Goal: Information Seeking & Learning: Check status

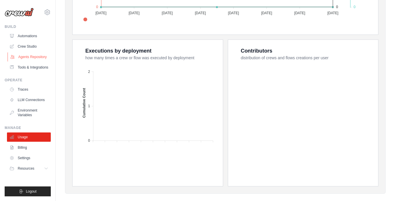
scroll to position [116, 0]
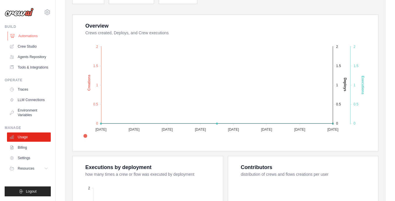
click at [34, 37] on link "Automations" at bounding box center [30, 35] width 44 height 9
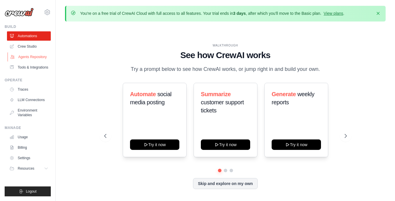
click at [27, 57] on link "Agents Repository" at bounding box center [30, 56] width 44 height 9
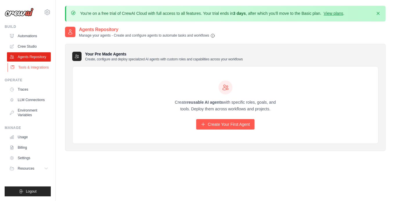
click at [28, 64] on link "Tools & Integrations" at bounding box center [30, 67] width 44 height 9
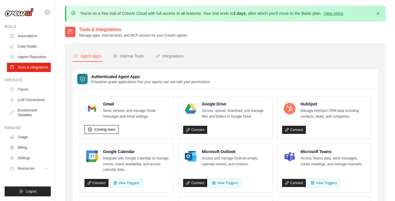
click at [49, 11] on icon at bounding box center [47, 12] width 7 height 7
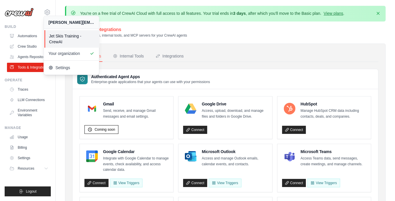
click at [57, 39] on span "Jet Skis Training - CrewAI" at bounding box center [72, 39] width 46 height 12
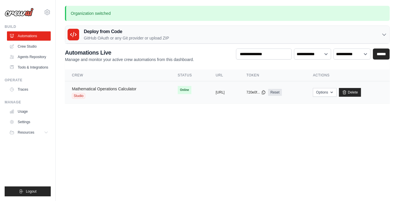
click at [106, 86] on link "Mathematical Operations Calculator" at bounding box center [104, 88] width 65 height 5
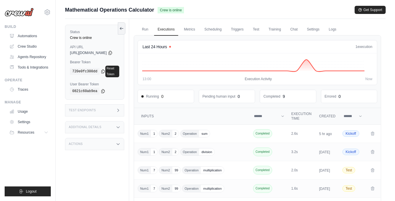
click at [102, 106] on div "Test Endpoints" at bounding box center [94, 110] width 59 height 12
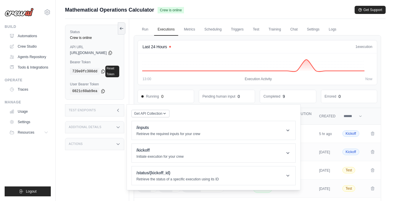
click at [100, 124] on div "Additional Details" at bounding box center [94, 127] width 59 height 12
click at [82, 181] on div "Actions" at bounding box center [94, 187] width 59 height 12
click at [124, 29] on icon at bounding box center [121, 28] width 5 height 5
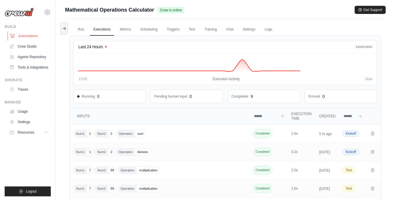
click at [27, 36] on link "Automations" at bounding box center [30, 35] width 44 height 9
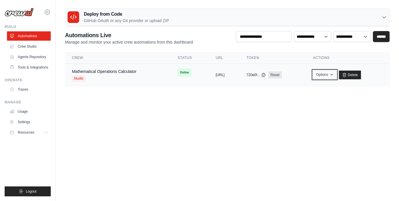
click at [333, 75] on icon "button" at bounding box center [332, 74] width 2 height 1
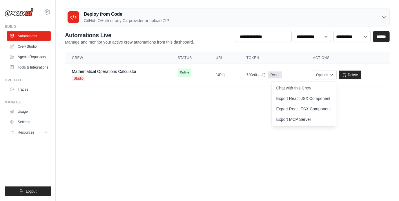
click at [361, 179] on body "adarsh.dn@ab-inbev.com Jet Skis Training - CrewAI Your organization" at bounding box center [199, 100] width 399 height 201
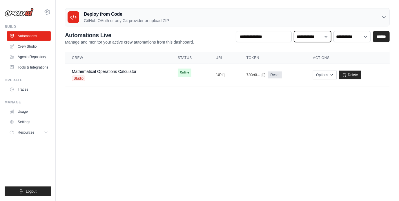
click at [324, 37] on select "**********" at bounding box center [312, 36] width 37 height 11
click at [353, 40] on select "**********" at bounding box center [352, 36] width 37 height 11
drag, startPoint x: 221, startPoint y: 116, endPoint x: 214, endPoint y: 116, distance: 6.7
click at [221, 116] on body "adarsh.dn@ab-inbev.com Jet Skis Training - CrewAI Your organization" at bounding box center [199, 100] width 399 height 201
click at [23, 55] on link "Agents Repository" at bounding box center [30, 56] width 44 height 9
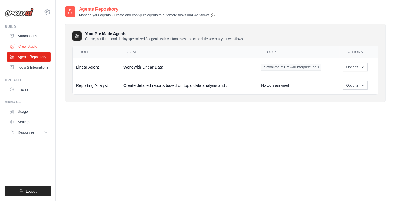
click at [24, 47] on link "Crew Studio" at bounding box center [30, 46] width 44 height 9
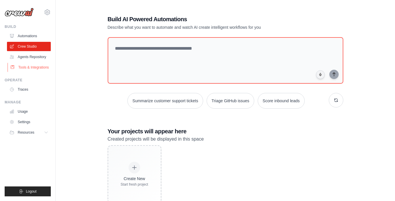
click at [24, 66] on link "Tools & Integrations" at bounding box center [30, 67] width 44 height 9
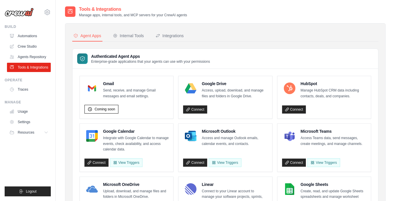
click at [24, 91] on link "Traces" at bounding box center [29, 89] width 44 height 9
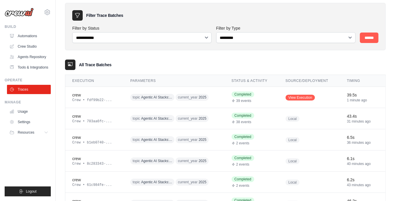
scroll to position [29, 0]
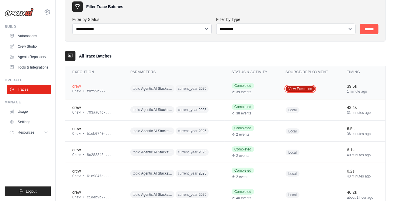
click at [308, 88] on link "View Execution" at bounding box center [301, 89] width 30 height 6
click at [155, 89] on span "Agentic AI Stacks:..." at bounding box center [156, 88] width 31 height 5
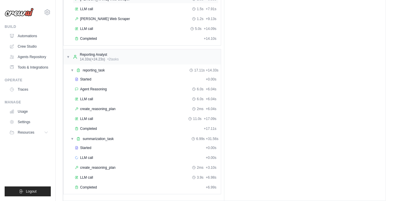
scroll to position [105, 0]
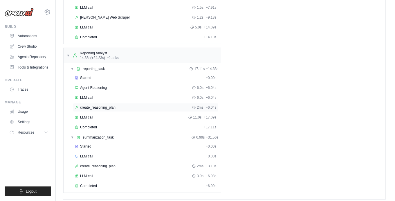
click at [109, 103] on div "create_reasoning_plan 2ms + 6.04s" at bounding box center [146, 107] width 146 height 9
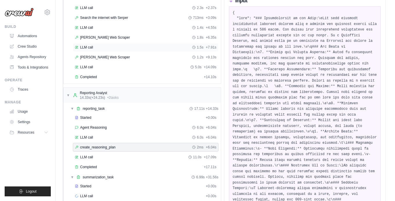
scroll to position [0, 0]
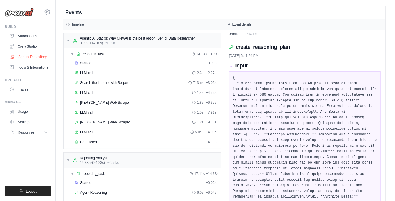
click at [25, 57] on link "Agents Repository" at bounding box center [30, 56] width 44 height 9
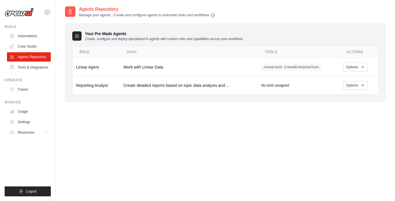
click at [28, 67] on link "Tools & Integrations" at bounding box center [29, 67] width 44 height 9
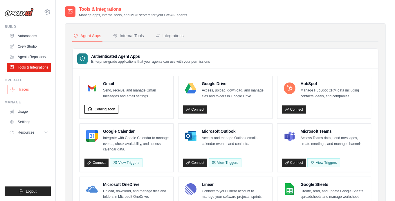
click at [24, 89] on link "Traces" at bounding box center [30, 89] width 44 height 9
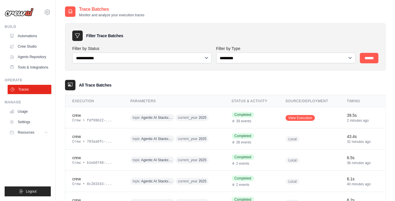
click at [31, 89] on link "Traces" at bounding box center [30, 89] width 44 height 9
click at [38, 56] on link "Agents Repository" at bounding box center [30, 56] width 44 height 9
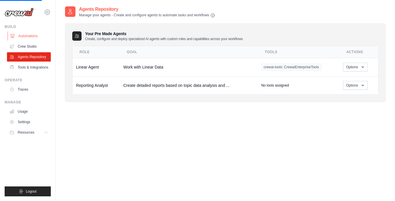
click at [30, 34] on link "Automations" at bounding box center [30, 35] width 44 height 9
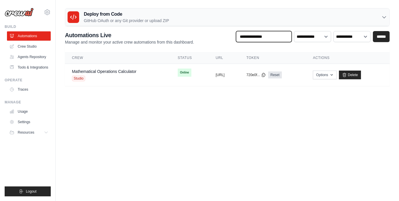
click at [281, 38] on input "text" at bounding box center [264, 36] width 56 height 11
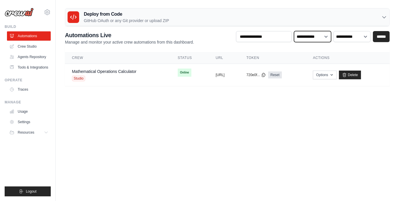
click at [309, 35] on select "**********" at bounding box center [312, 36] width 37 height 11
click at [338, 33] on select "**********" at bounding box center [352, 36] width 37 height 11
drag, startPoint x: 354, startPoint y: 122, endPoint x: 350, endPoint y: 111, distance: 12.3
click at [354, 122] on body "adarsh.dn@ab-inbev.com Jet Skis Training - CrewAI Your organization" at bounding box center [199, 100] width 399 height 201
click at [337, 75] on button "Options" at bounding box center [325, 74] width 24 height 9
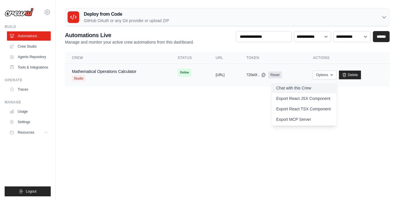
click at [331, 87] on link "Chat with this Crew" at bounding box center [304, 88] width 65 height 10
click at [172, 126] on body "adarsh.dn@ab-inbev.com Jet Skis Training - CrewAI Your organization" at bounding box center [199, 100] width 399 height 201
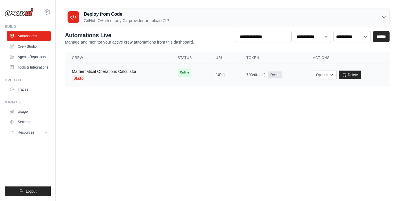
click at [128, 69] on link "Mathematical Operations Calculator" at bounding box center [104, 71] width 65 height 5
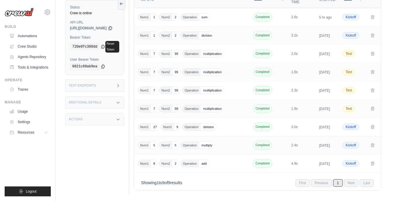
scroll to position [138, 0]
click at [34, 57] on link "Agents Repository" at bounding box center [30, 56] width 44 height 9
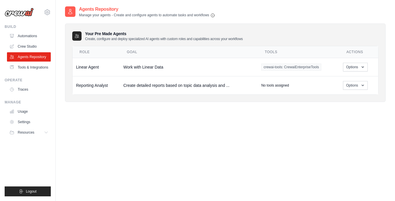
click at [33, 73] on ul "Build Automations Crew Studio Agents Repository Tools & Integrations" at bounding box center [28, 110] width 46 height 172
click at [32, 65] on link "Tools & Integrations" at bounding box center [30, 67] width 44 height 9
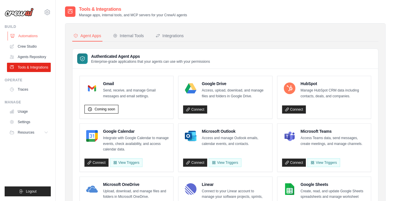
click at [35, 34] on link "Automations" at bounding box center [30, 35] width 44 height 9
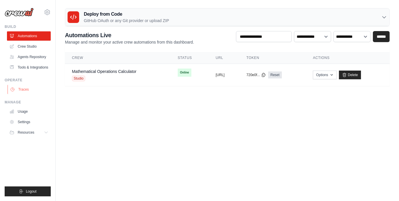
click at [27, 87] on link "Traces" at bounding box center [30, 89] width 44 height 9
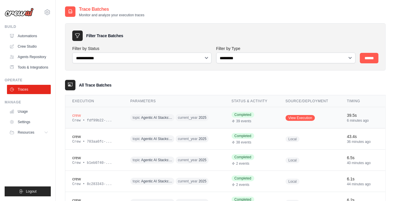
click at [77, 116] on div "crew" at bounding box center [94, 115] width 44 height 6
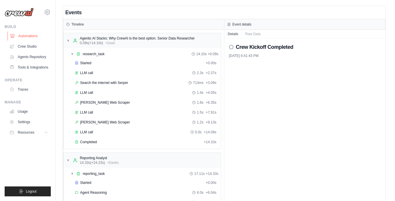
click at [22, 34] on link "Automations" at bounding box center [30, 35] width 44 height 9
